Goal: Navigation & Orientation: Understand site structure

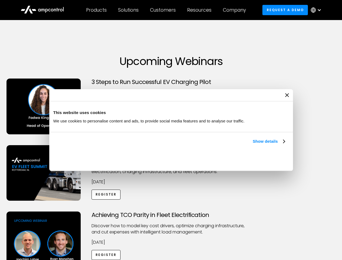
click at [253, 145] on link "Show details" at bounding box center [269, 141] width 32 height 6
click at [0, 0] on div "Necessary cookies help make a website usable by enabling basic functions like p…" at bounding box center [0, 0] width 0 height 0
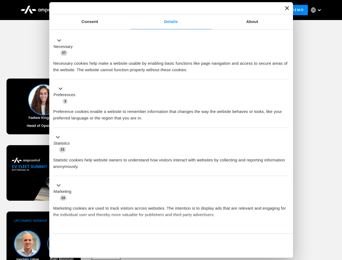
click at [336, 218] on div "Achieving TCO Parity in Fleet Electrification Discover how to model key cost dr…" at bounding box center [171, 253] width 340 height 85
click at [166, 10] on div "Customers" at bounding box center [163, 10] width 26 height 6
click at [96, 10] on div "Products" at bounding box center [96, 10] width 21 height 6
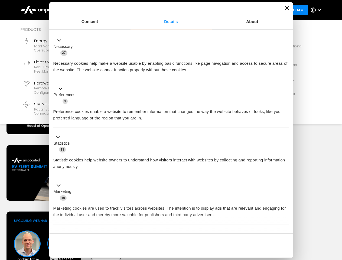
click at [129, 10] on div "Solutions" at bounding box center [128, 10] width 21 height 6
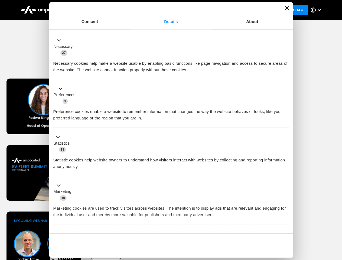
click at [164, 10] on div "Customers" at bounding box center [163, 10] width 26 height 6
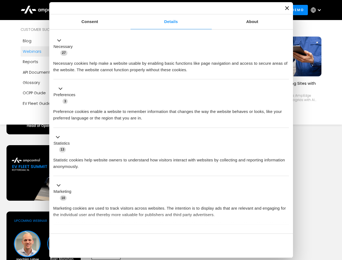
click at [200, 10] on div "Resources" at bounding box center [199, 10] width 24 height 6
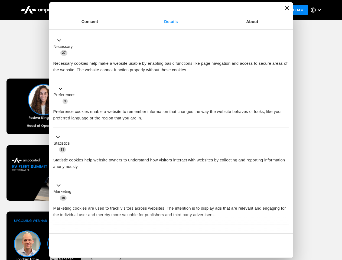
click at [236, 10] on div "Company" at bounding box center [234, 10] width 23 height 6
click at [317, 10] on div at bounding box center [319, 10] width 4 height 4
